Goal: Information Seeking & Learning: Check status

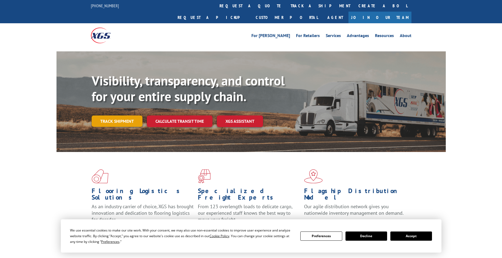
click at [102, 115] on link "Track shipment" at bounding box center [117, 120] width 51 height 11
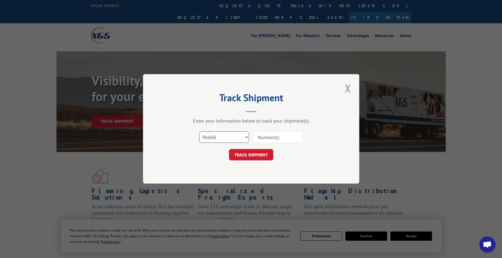
click at [234, 133] on select "Select category... Probill BOL PO" at bounding box center [224, 137] width 50 height 11
select select "bol"
click at [199, 132] on select "Select category... Probill BOL PO" at bounding box center [224, 137] width 50 height 11
click at [280, 136] on input at bounding box center [278, 137] width 50 height 11
paste input "5964177"
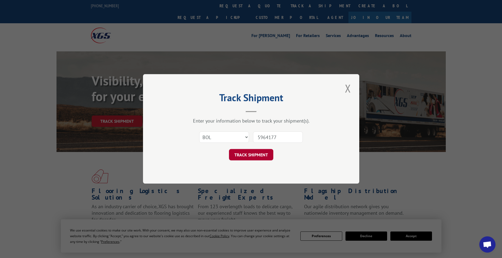
type input "5964177"
click at [239, 153] on button "TRACK SHIPMENT" at bounding box center [251, 154] width 44 height 11
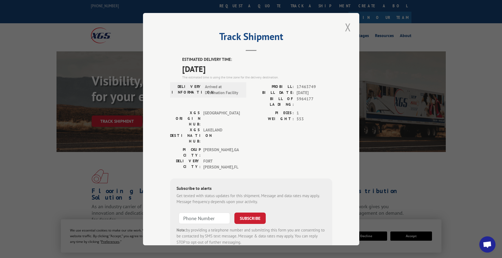
click at [348, 24] on button "Close modal" at bounding box center [347, 27] width 9 height 15
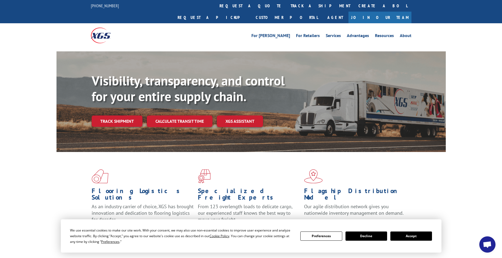
click at [121, 115] on link "Track shipment" at bounding box center [117, 120] width 51 height 11
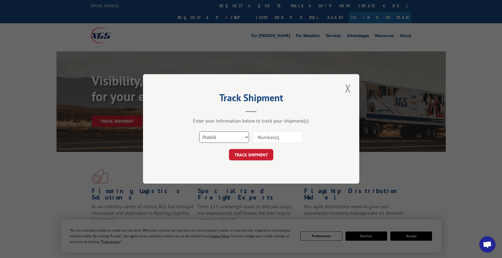
click at [229, 138] on select "Select category... Probill BOL PO" at bounding box center [224, 137] width 50 height 11
select select "bol"
click at [199, 132] on select "Select category... Probill BOL PO" at bounding box center [224, 137] width 50 height 11
click at [259, 136] on input at bounding box center [278, 137] width 50 height 11
paste input "5963563"
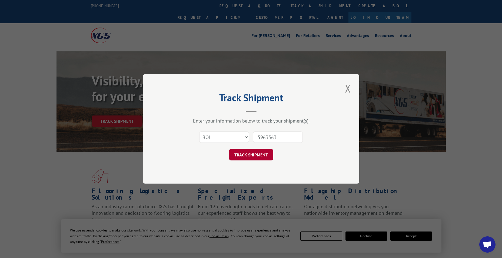
type input "5963563"
click at [236, 155] on button "TRACK SHIPMENT" at bounding box center [251, 154] width 44 height 11
